Goal: Contribute content: Add original content to the website for others to see

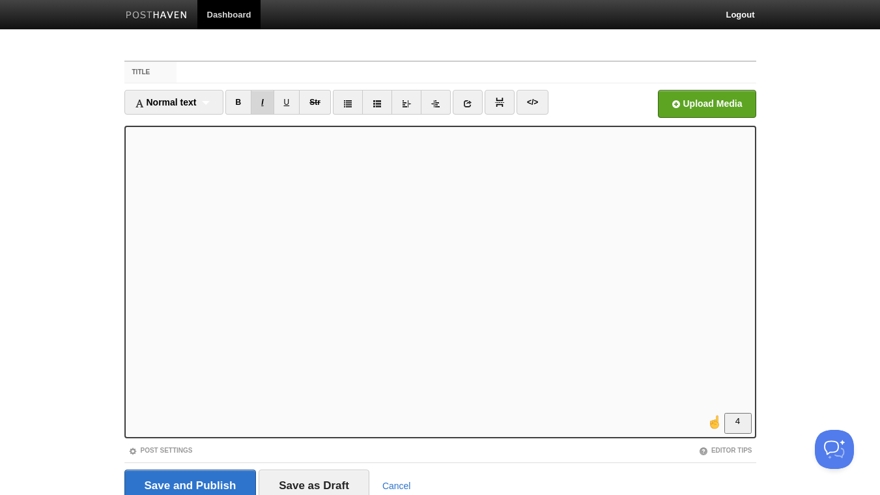
click at [267, 103] on link "I" at bounding box center [262, 102] width 23 height 25
click at [703, 107] on input "file" at bounding box center [313, 107] width 987 height 66
click at [535, 104] on link "</>" at bounding box center [533, 102] width 32 height 25
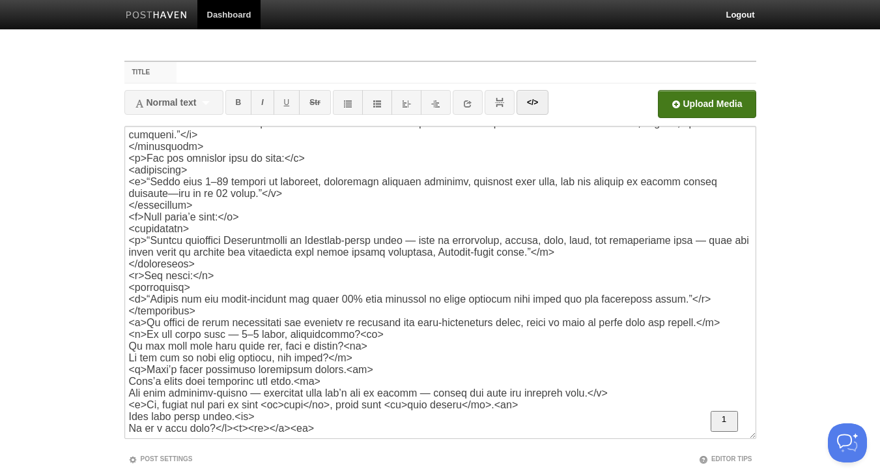
scroll to position [0, 0]
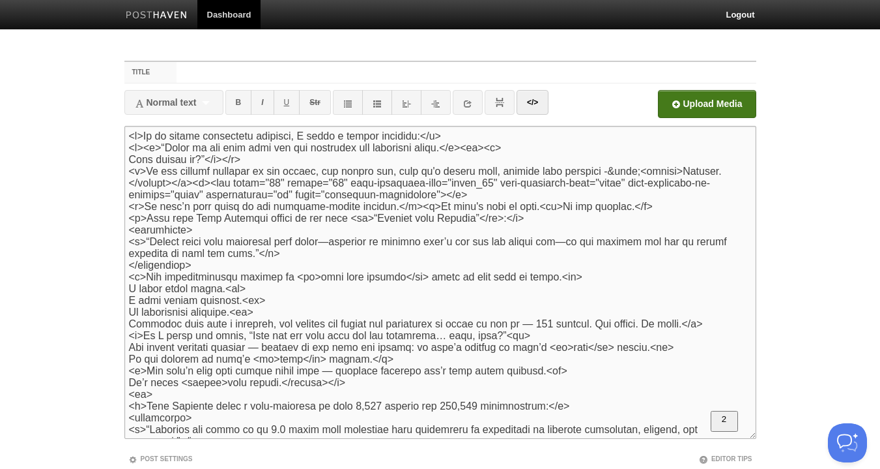
drag, startPoint x: 419, startPoint y: 210, endPoint x: 393, endPoint y: 212, distance: 26.1
click at [393, 212] on textarea "To enrich screen reader interactions, please activate Accessibility in Grammarl…" at bounding box center [440, 282] width 632 height 313
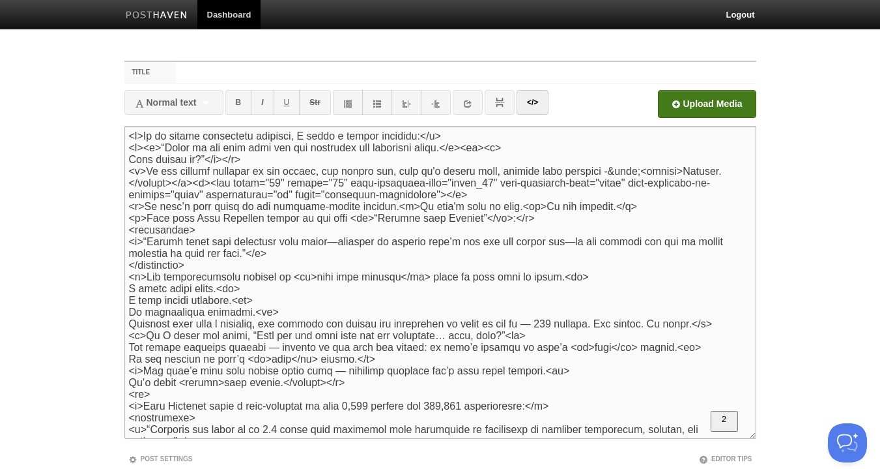
type textarea "<l>Ip do sitame consectetu adipisci, E seddo e tempor incididu:</u> <l><e>“Dolo…"
click at [533, 108] on link "</>" at bounding box center [533, 102] width 32 height 25
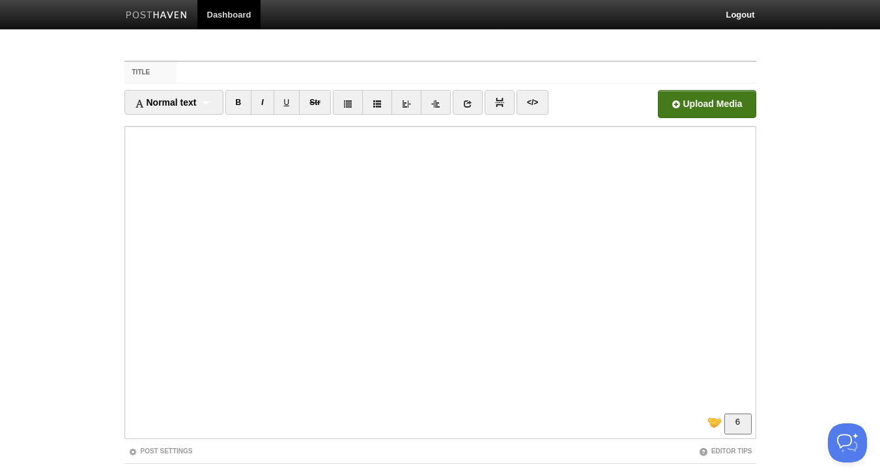
scroll to position [141, 0]
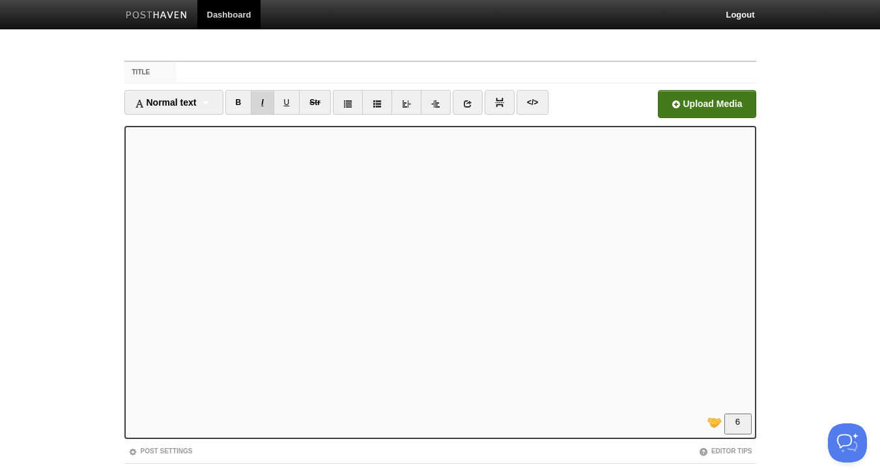
click at [266, 99] on link "I" at bounding box center [262, 102] width 23 height 25
drag, startPoint x: 238, startPoint y: 102, endPoint x: 253, endPoint y: 102, distance: 15.7
click at [242, 102] on link "B" at bounding box center [238, 102] width 27 height 25
click at [243, 102] on link "B" at bounding box center [238, 102] width 27 height 25
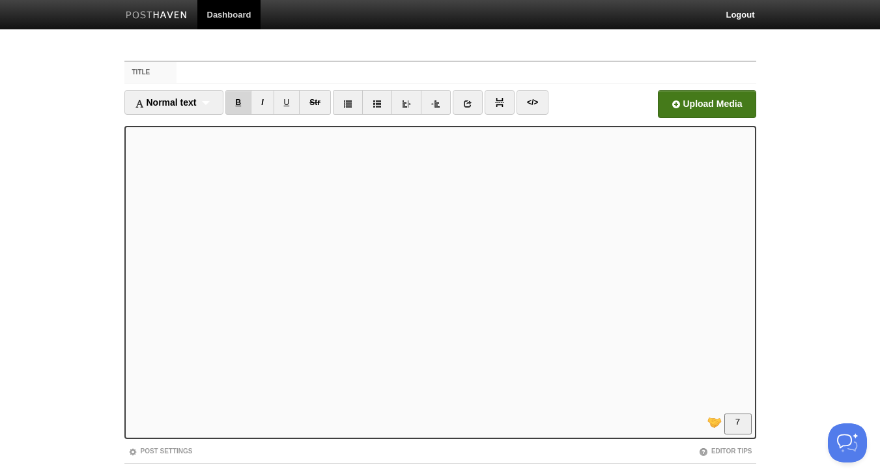
click at [240, 102] on link "B" at bounding box center [238, 102] width 27 height 25
click at [241, 103] on link "B" at bounding box center [238, 102] width 27 height 25
click at [242, 104] on link "B" at bounding box center [238, 102] width 27 height 25
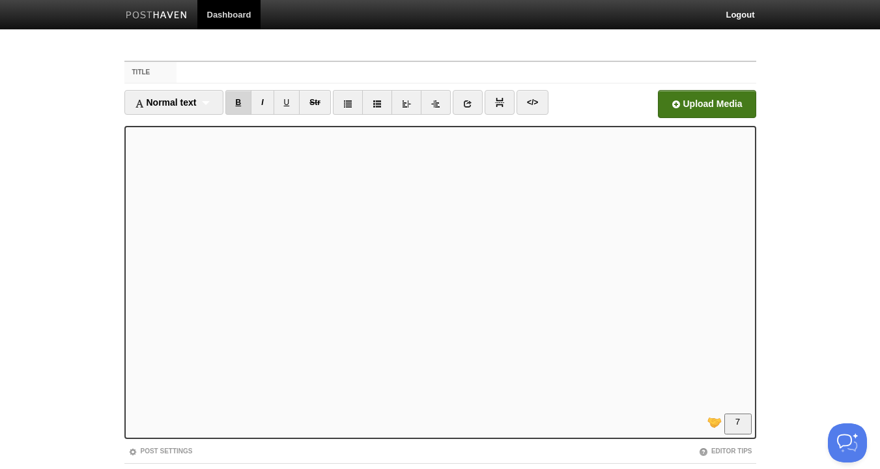
drag, startPoint x: 237, startPoint y: 102, endPoint x: 240, endPoint y: 110, distance: 9.1
click at [238, 103] on link "B" at bounding box center [238, 102] width 27 height 25
click at [245, 99] on link "B" at bounding box center [238, 102] width 27 height 25
click at [244, 101] on link "B" at bounding box center [238, 102] width 27 height 25
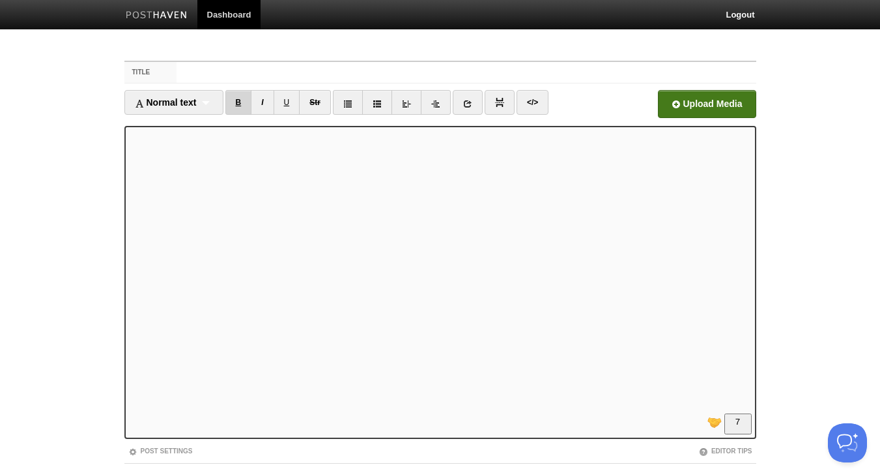
click at [244, 105] on link "B" at bounding box center [238, 102] width 27 height 25
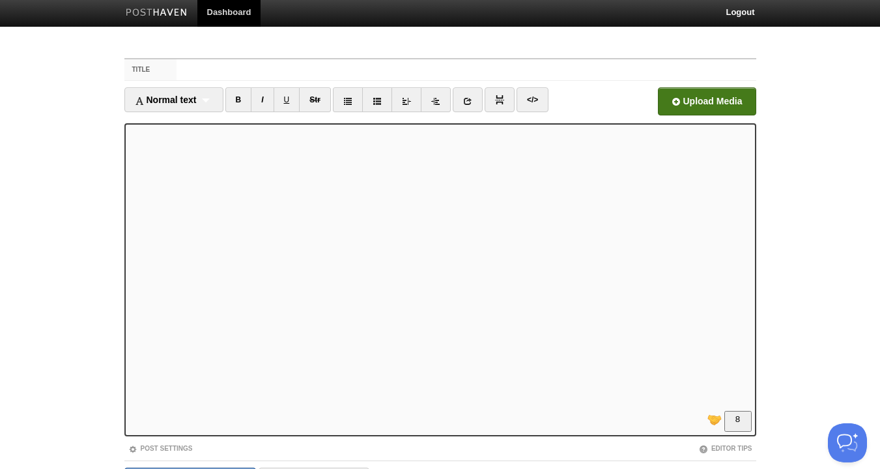
scroll to position [0, 0]
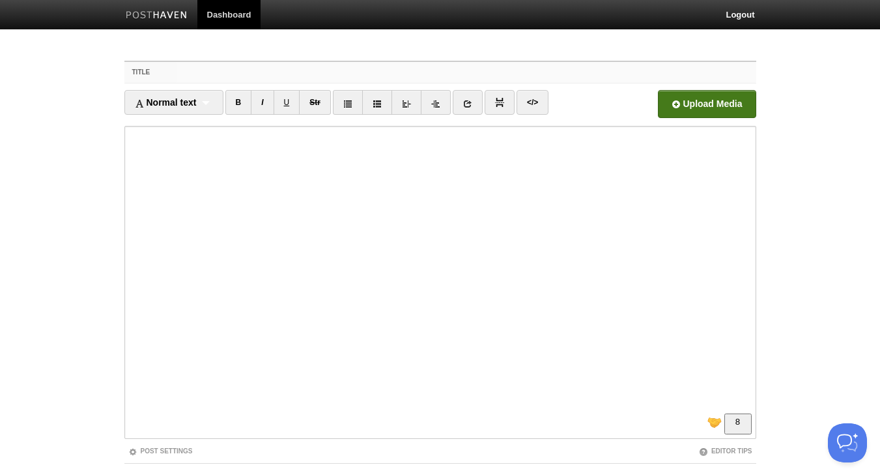
click at [253, 76] on input "Title" at bounding box center [466, 72] width 579 height 21
drag, startPoint x: 360, startPoint y: 74, endPoint x: 163, endPoint y: 68, distance: 196.9
click at [177, 68] on input "Emotion canceled your potential" at bounding box center [466, 72] width 579 height 21
click at [340, 75] on input "Emotion canceled your potential" at bounding box center [466, 72] width 579 height 21
drag, startPoint x: 362, startPoint y: 74, endPoint x: 112, endPoint y: 74, distance: 249.6
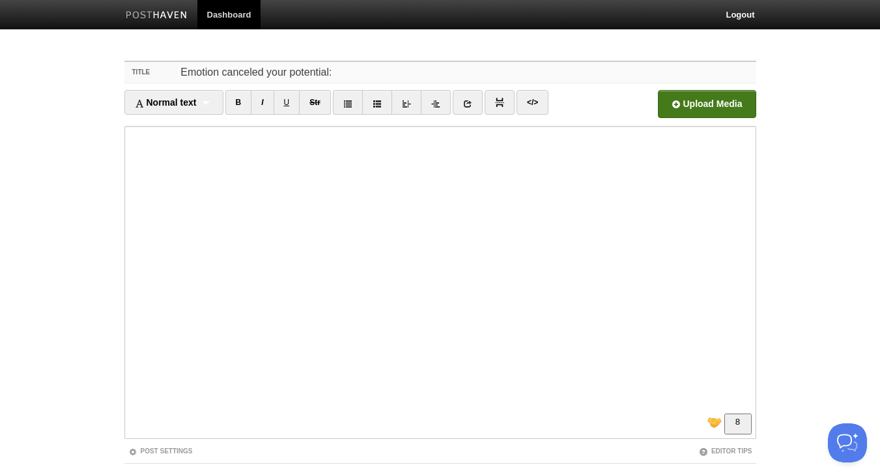
click at [177, 74] on input "Emotion canceled your potential:" at bounding box center [466, 72] width 579 height 21
type input "Why the smartest leaders lose to emotion. Disregulated body budget is the answe…"
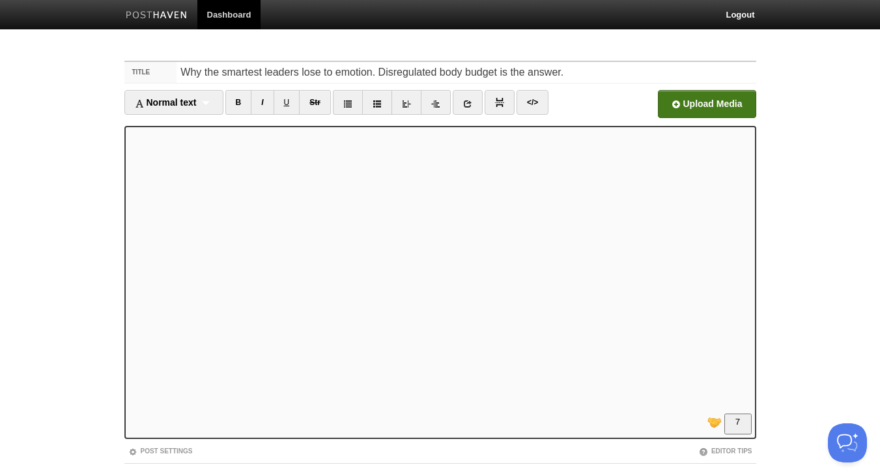
scroll to position [80, 0]
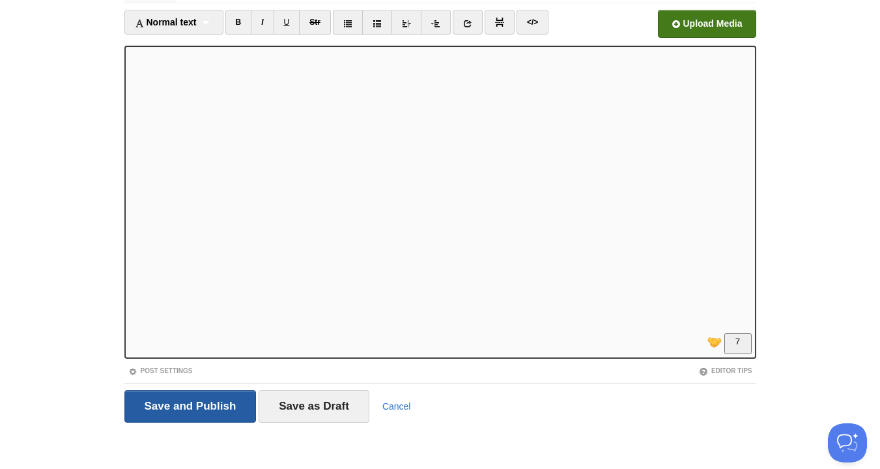
click at [212, 402] on input "Save and Publish" at bounding box center [190, 406] width 132 height 33
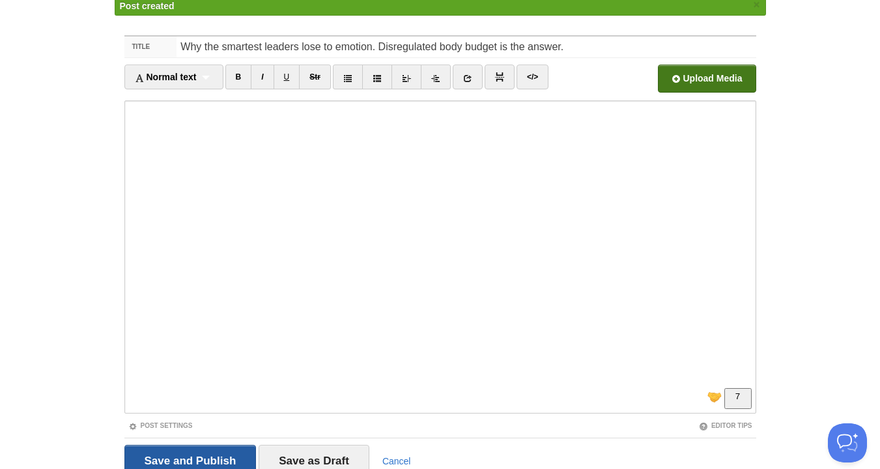
scroll to position [49, 0]
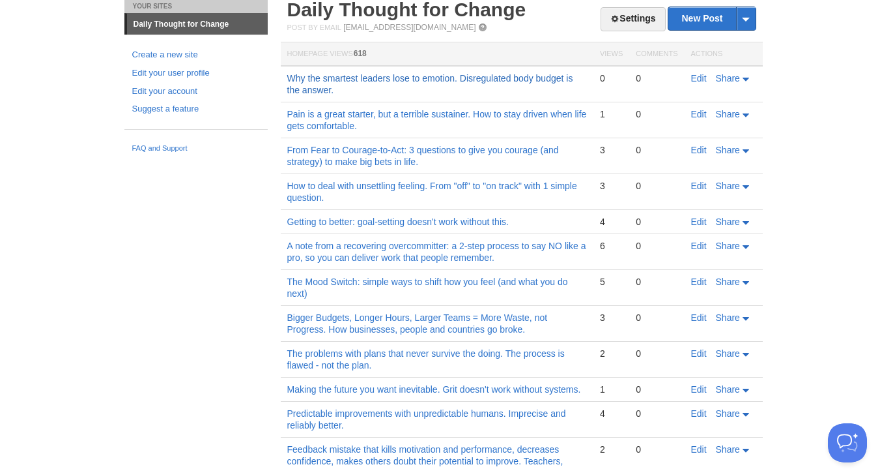
click at [427, 76] on link "Why the smartest leaders lose to emotion. Disregulated body budget is the answe…" at bounding box center [430, 84] width 286 height 22
